Goal: Task Accomplishment & Management: Manage account settings

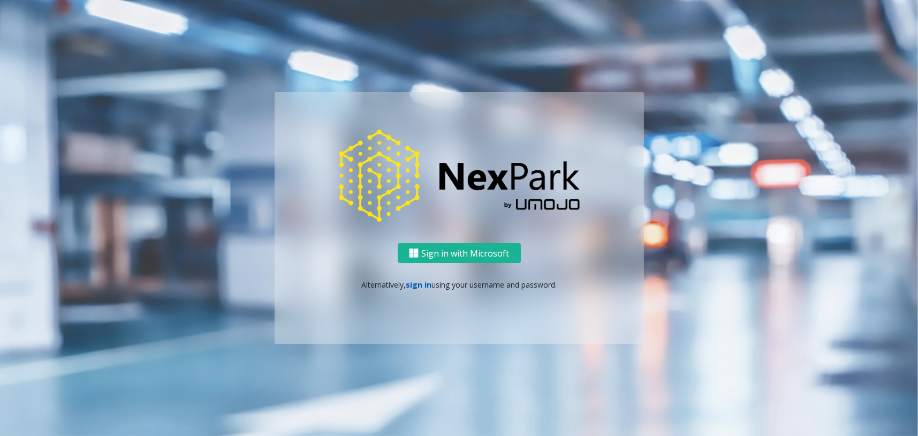
click at [426, 282] on link "sign in" at bounding box center [419, 284] width 26 height 10
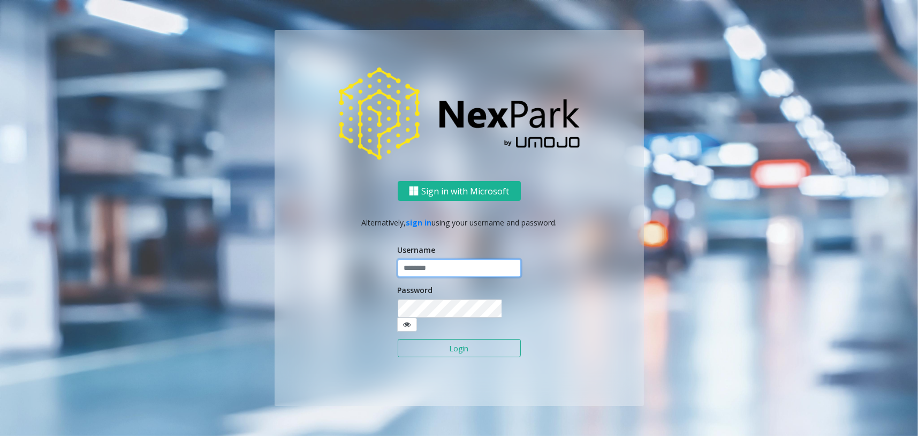
click at [432, 277] on input "text" at bounding box center [459, 268] width 123 height 18
type input "*"
type input "********"
click at [455, 343] on button "Login" at bounding box center [459, 348] width 123 height 18
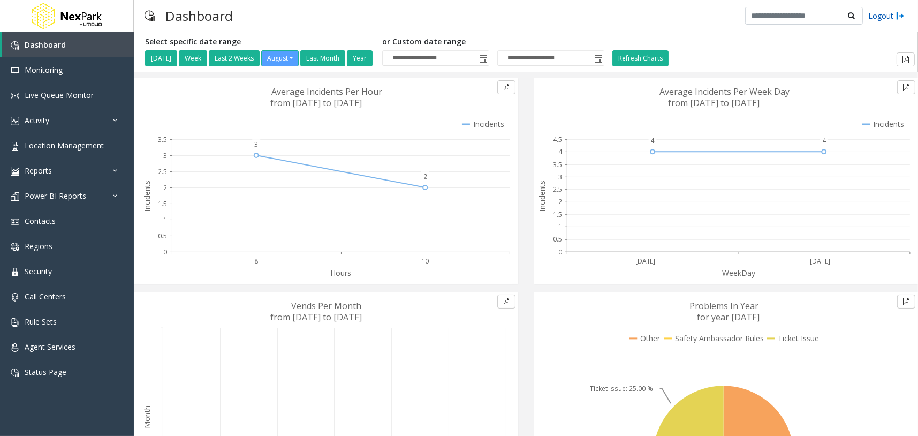
click at [880, 12] on link "Logout" at bounding box center [886, 15] width 36 height 11
